Goal: Task Accomplishment & Management: Use online tool/utility

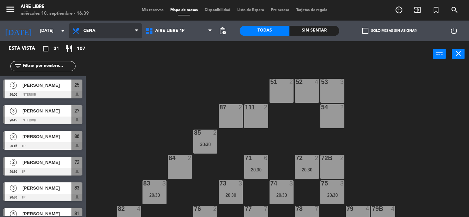
click at [93, 31] on span "Cena" at bounding box center [89, 30] width 12 height 5
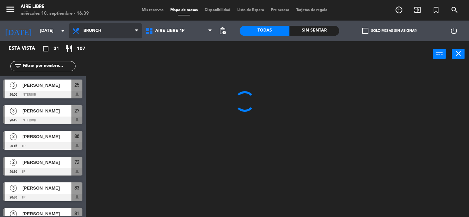
click at [100, 62] on ng-component "menu Aire Libre [DATE] 10. septiembre - 16:39 Mis reservas Mapa de mesas Dispon…" at bounding box center [234, 108] width 469 height 217
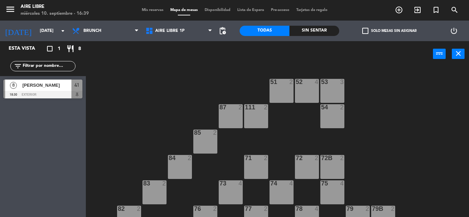
click at [149, 10] on span "Mis reservas" at bounding box center [152, 10] width 28 height 4
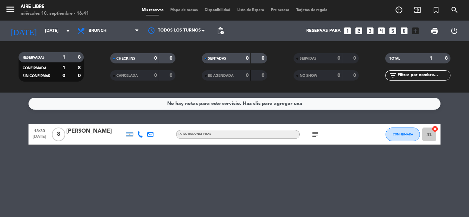
click at [317, 134] on icon "subject" at bounding box center [315, 134] width 8 height 8
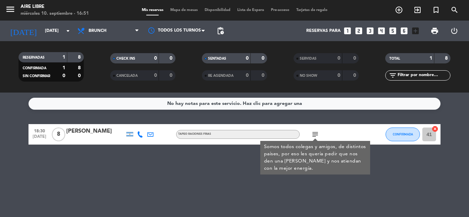
drag, startPoint x: 220, startPoint y: 157, endPoint x: 235, endPoint y: 4, distance: 153.7
click at [211, 144] on div "No hay notas para este servicio. Haz clic para agregar una 18:30 [DATE] 8 [PERS…" at bounding box center [234, 155] width 469 height 125
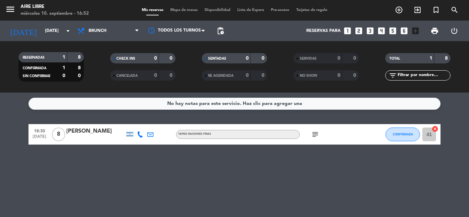
click at [322, 189] on div "No hay notas para este servicio. Haz clic para agregar una 18:30 [DATE] 8 [PERS…" at bounding box center [234, 155] width 469 height 125
click at [184, 9] on span "Mapa de mesas" at bounding box center [184, 10] width 34 height 4
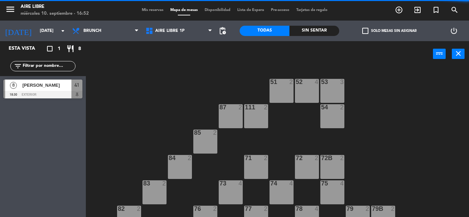
click at [170, 30] on span "Aire Libre 1P" at bounding box center [169, 30] width 29 height 5
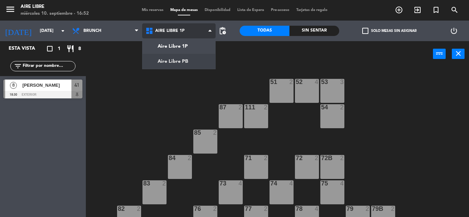
click at [169, 59] on ng-component "menu Aire Libre [DATE] 10. septiembre - 16:52 Mis reservas Mapa de mesas Dispon…" at bounding box center [234, 108] width 469 height 217
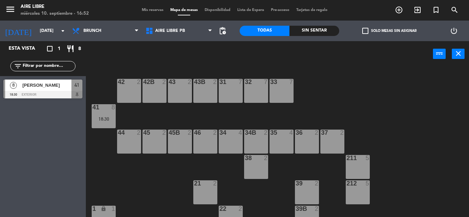
click at [232, 140] on div "34 4" at bounding box center [231, 142] width 24 height 24
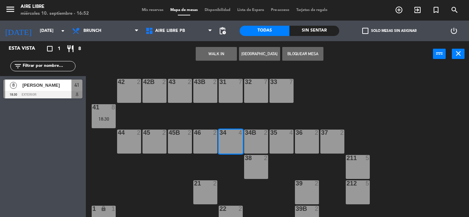
click at [215, 51] on button "WALK IN" at bounding box center [216, 54] width 41 height 14
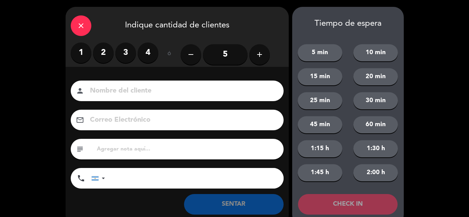
click at [103, 57] on label "2" at bounding box center [103, 53] width 21 height 21
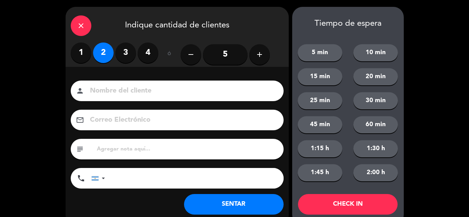
click at [244, 206] on button "SENTAR" at bounding box center [233, 204] width 99 height 21
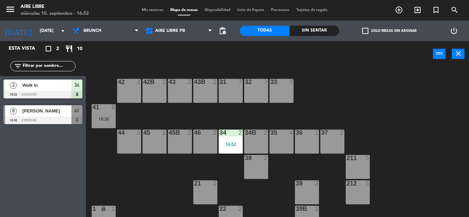
click at [288, 137] on div "35 4" at bounding box center [281, 142] width 24 height 24
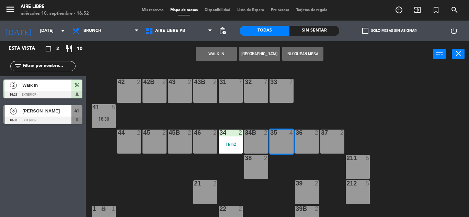
click at [211, 51] on button "WALK IN" at bounding box center [216, 54] width 41 height 14
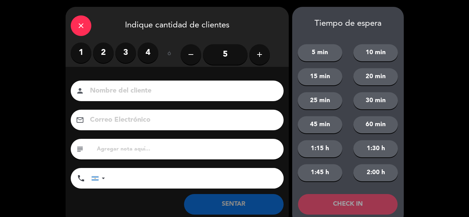
click at [129, 56] on label "3" at bounding box center [125, 53] width 21 height 21
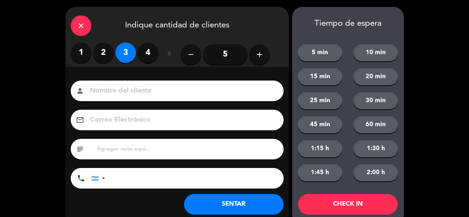
click at [229, 197] on button "SENTAR" at bounding box center [233, 204] width 99 height 21
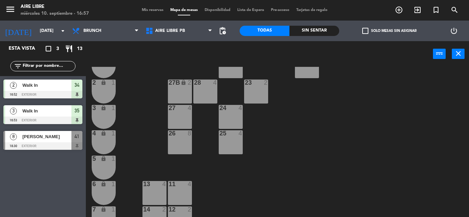
scroll to position [190, 0]
